Goal: Check status: Check status

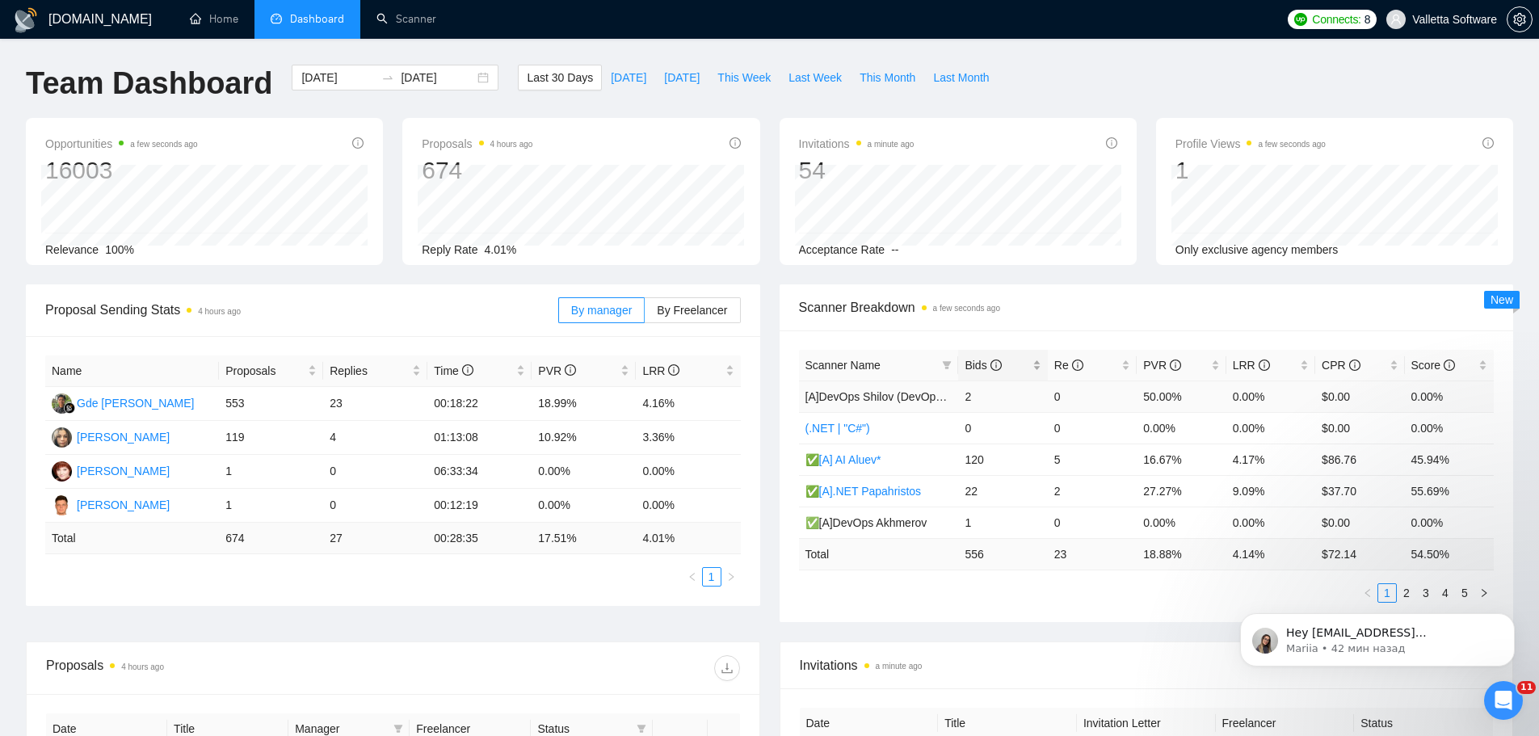
click at [989, 374] on div "Bids" at bounding box center [1003, 365] width 76 height 18
click at [742, 78] on span "This Week" at bounding box center [743, 78] width 53 height 18
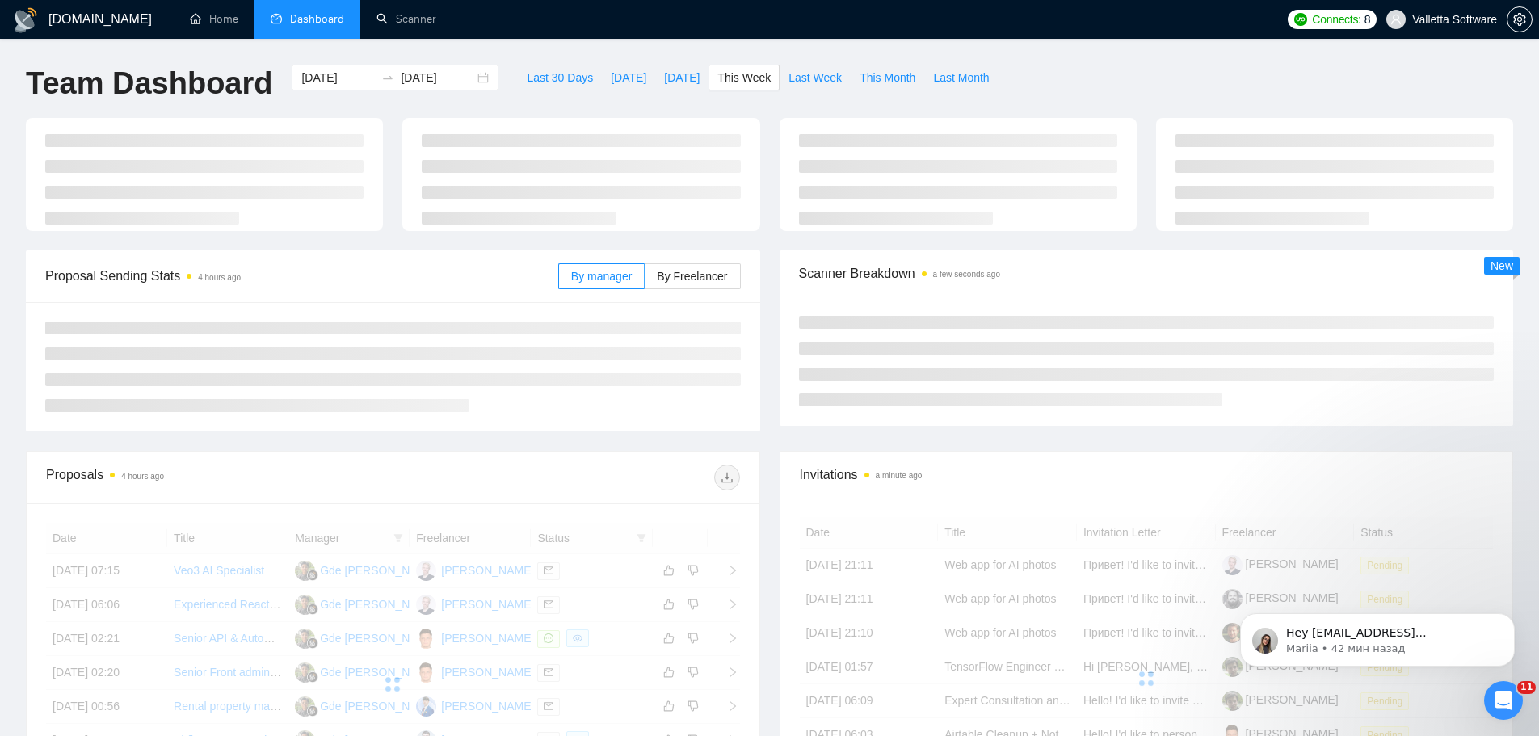
type input "[DATE]"
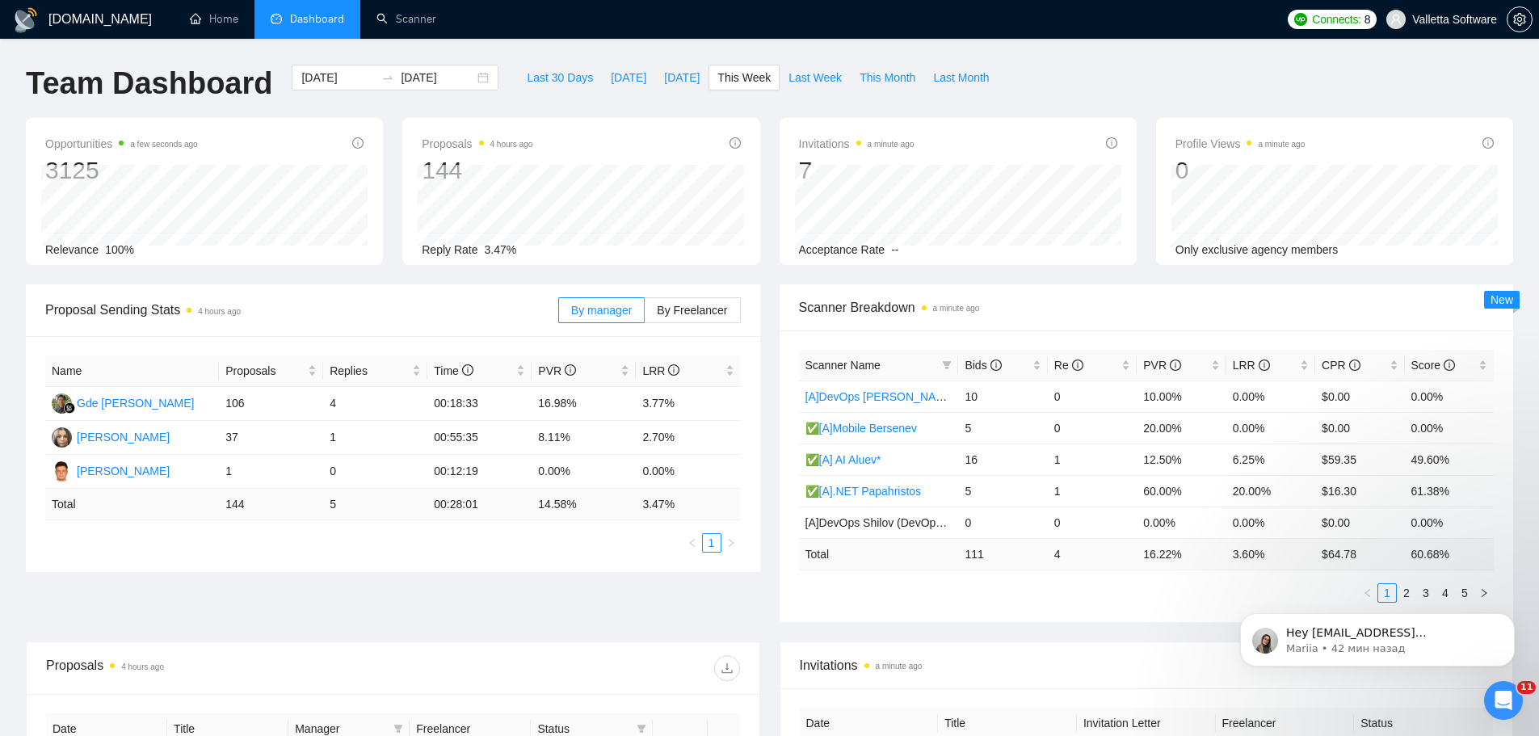
click at [1049, 330] on div "Scanner Breakdown a minute ago" at bounding box center [1147, 307] width 696 height 46
click at [995, 365] on icon "info-circle" at bounding box center [995, 365] width 11 height 11
click at [996, 364] on icon "info-circle" at bounding box center [995, 365] width 11 height 11
click at [713, 305] on span "By Freelancer" at bounding box center [692, 310] width 70 height 13
click at [645, 314] on input "By Freelancer" at bounding box center [645, 314] width 0 height 0
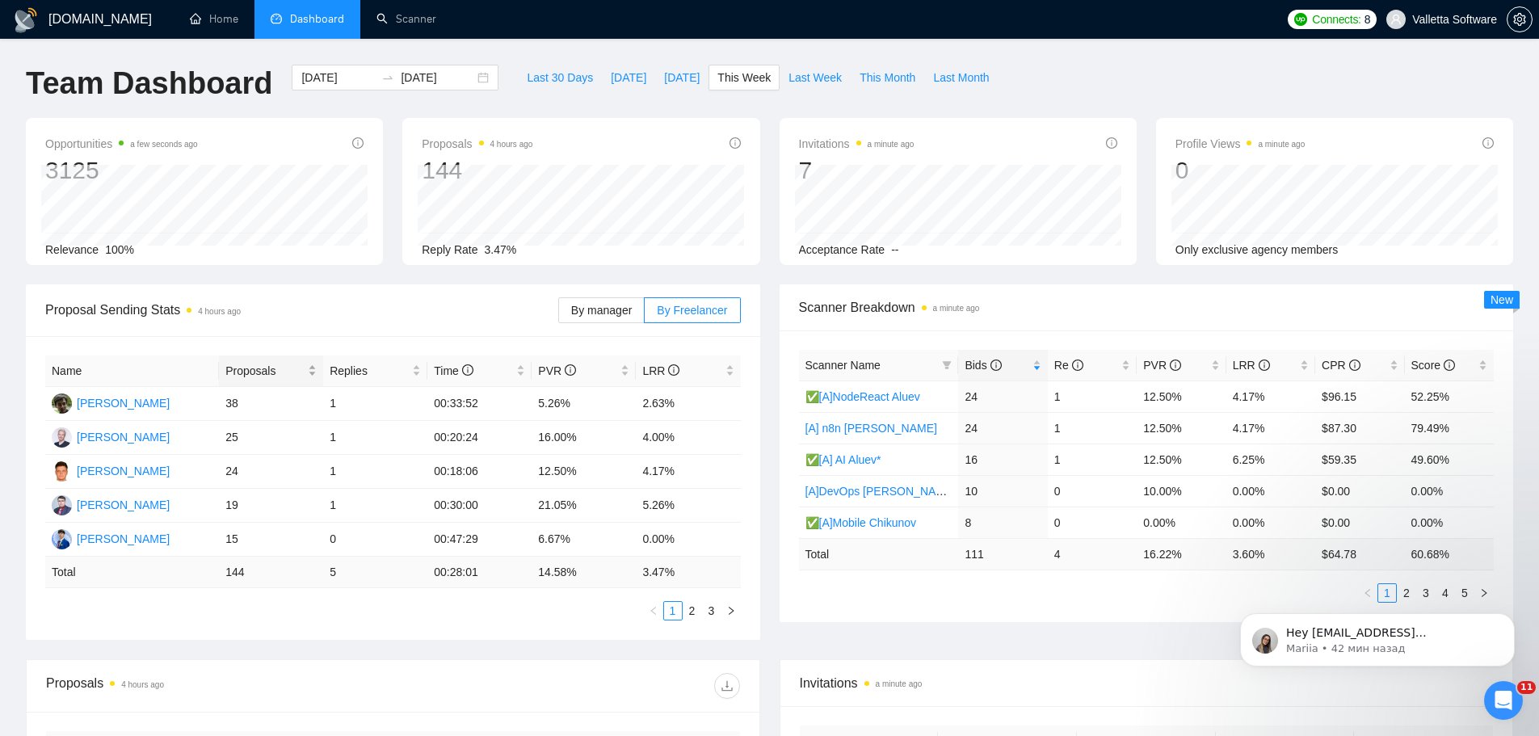
click at [258, 364] on span "Proposals" at bounding box center [264, 371] width 79 height 18
click at [802, 83] on span "Last Week" at bounding box center [815, 78] width 53 height 18
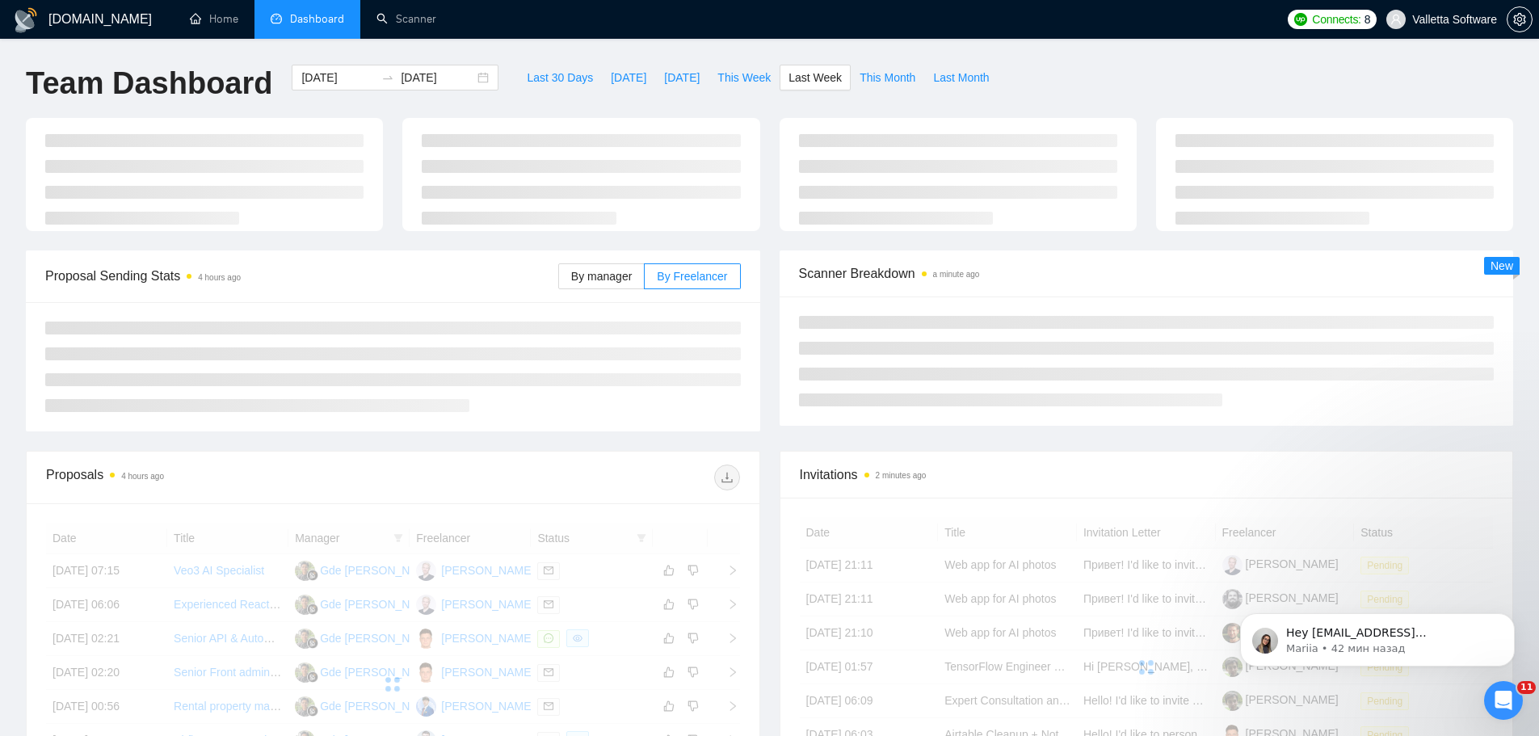
type input "[DATE]"
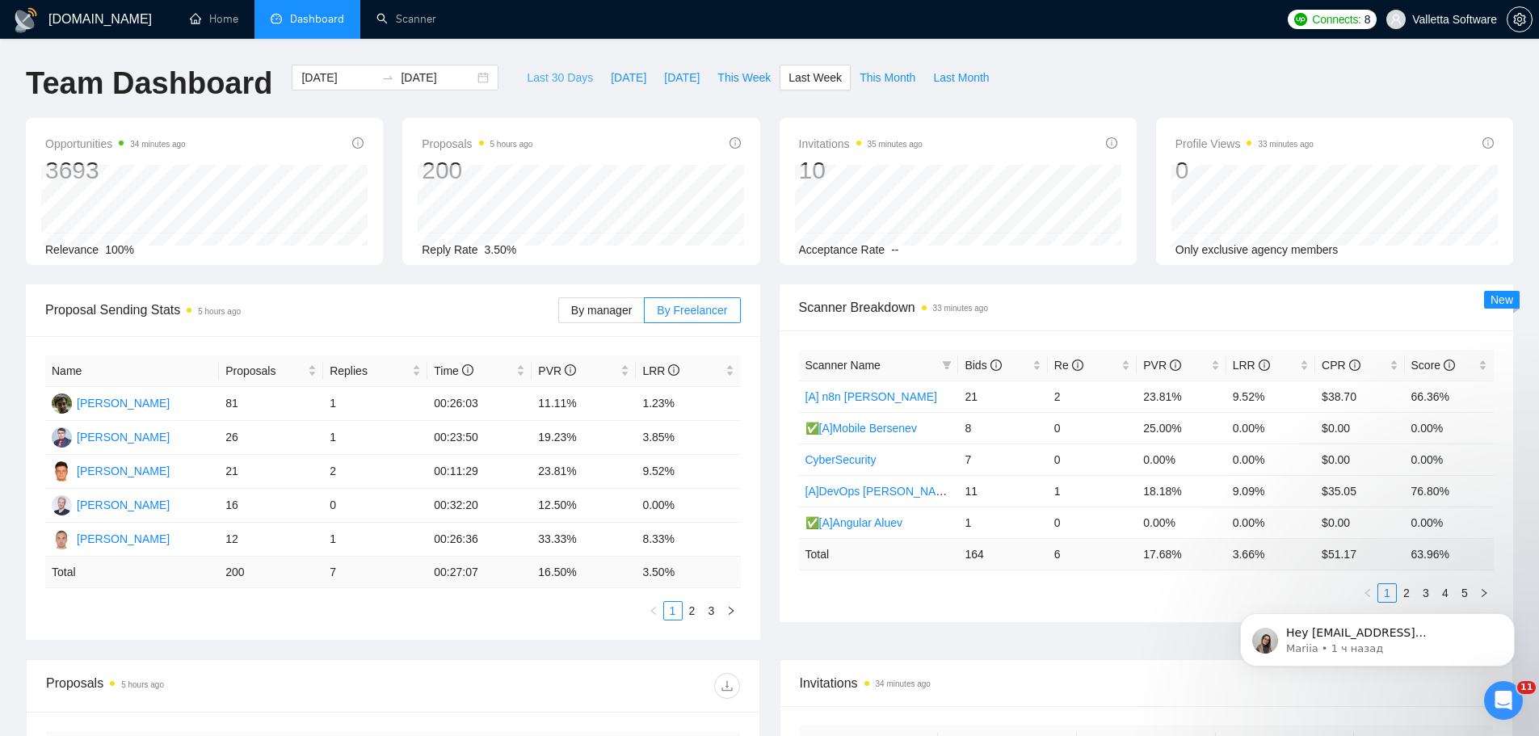
click at [528, 79] on span "Last 30 Days" at bounding box center [560, 78] width 66 height 18
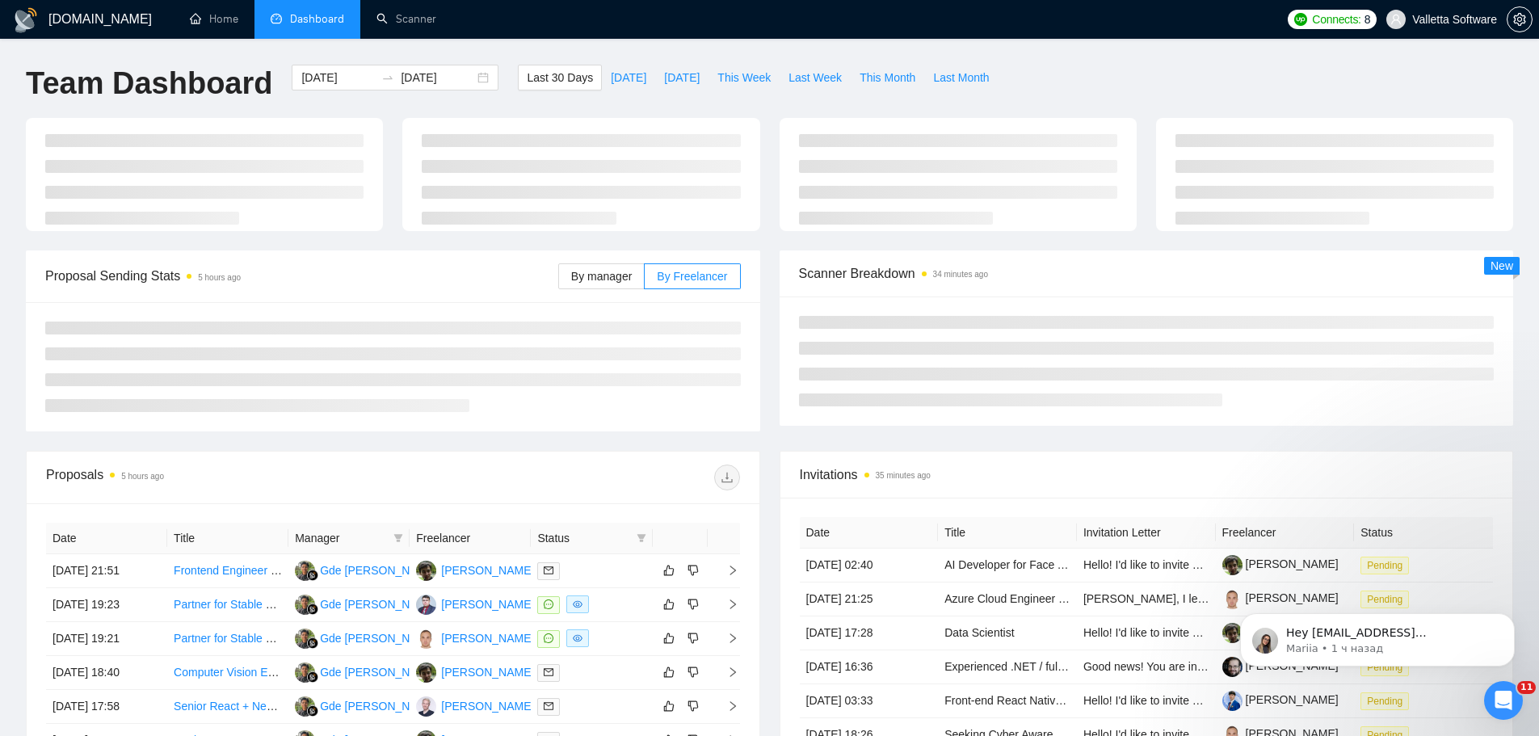
type input "[DATE]"
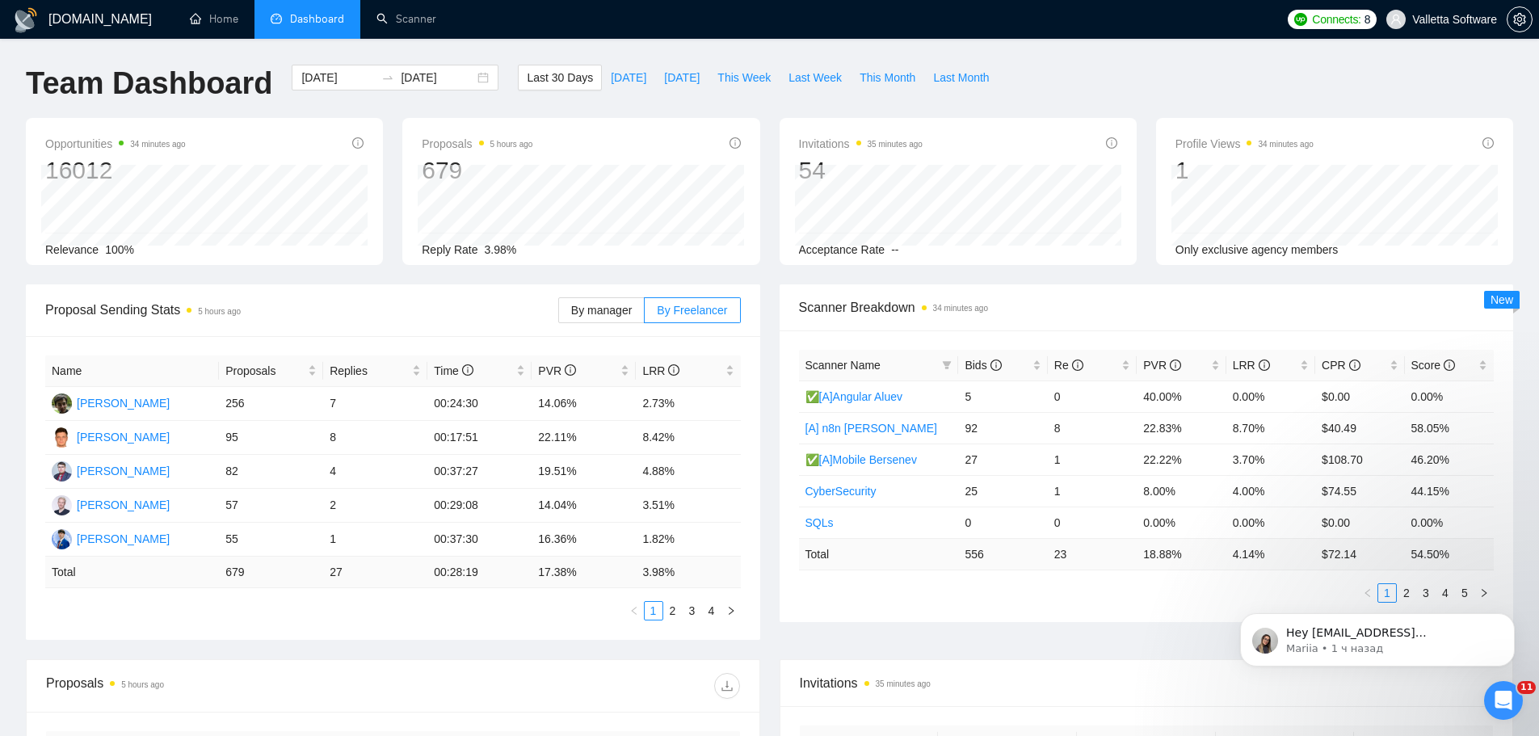
click at [756, 470] on div "Name Proposals Replies Time PVR LRR [PERSON_NAME] 256 7 00:24:30 14.06% 2.73% […" at bounding box center [393, 488] width 734 height 304
